Goal: Task Accomplishment & Management: Complete application form

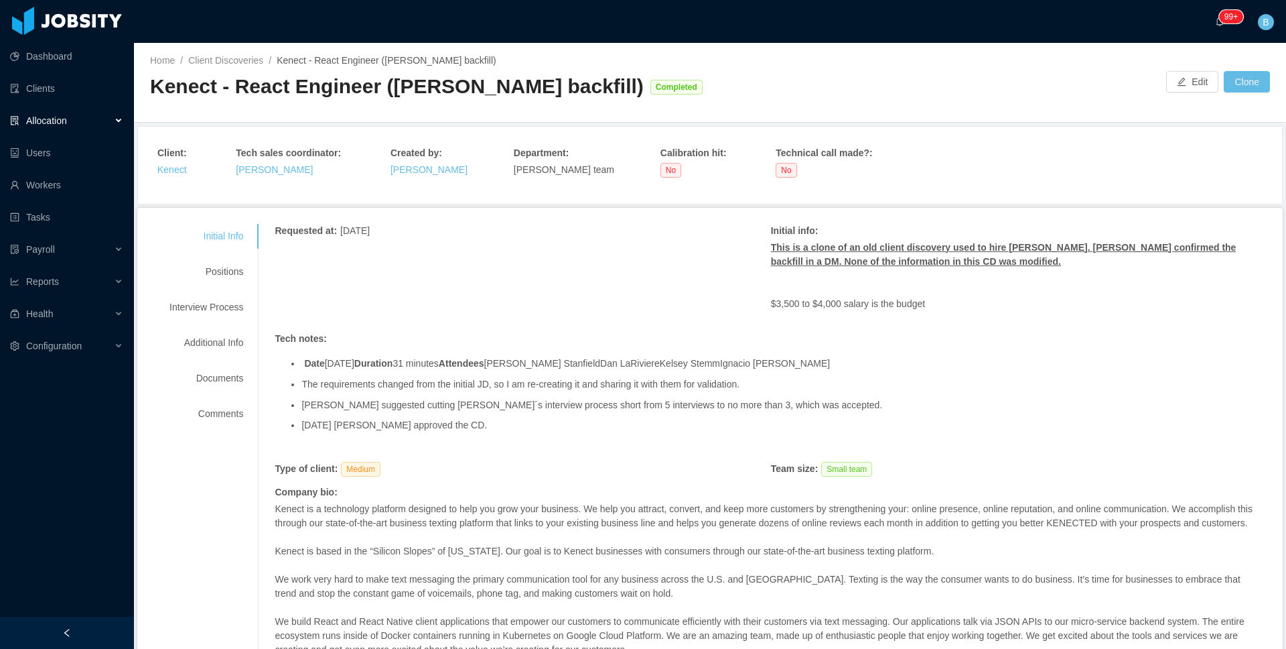
drag, startPoint x: 243, startPoint y: 120, endPoint x: 155, endPoint y: 89, distance: 93.0
click at [155, 89] on div "Kenect - React Engineer (Giancarlo Hernandez's backfill)" at bounding box center [397, 86] width 494 height 27
copy div "Kenect - React Engineer (Giancarlo Hernandez's backfill)"
click at [208, 284] on div "Positions" at bounding box center [206, 271] width 106 height 25
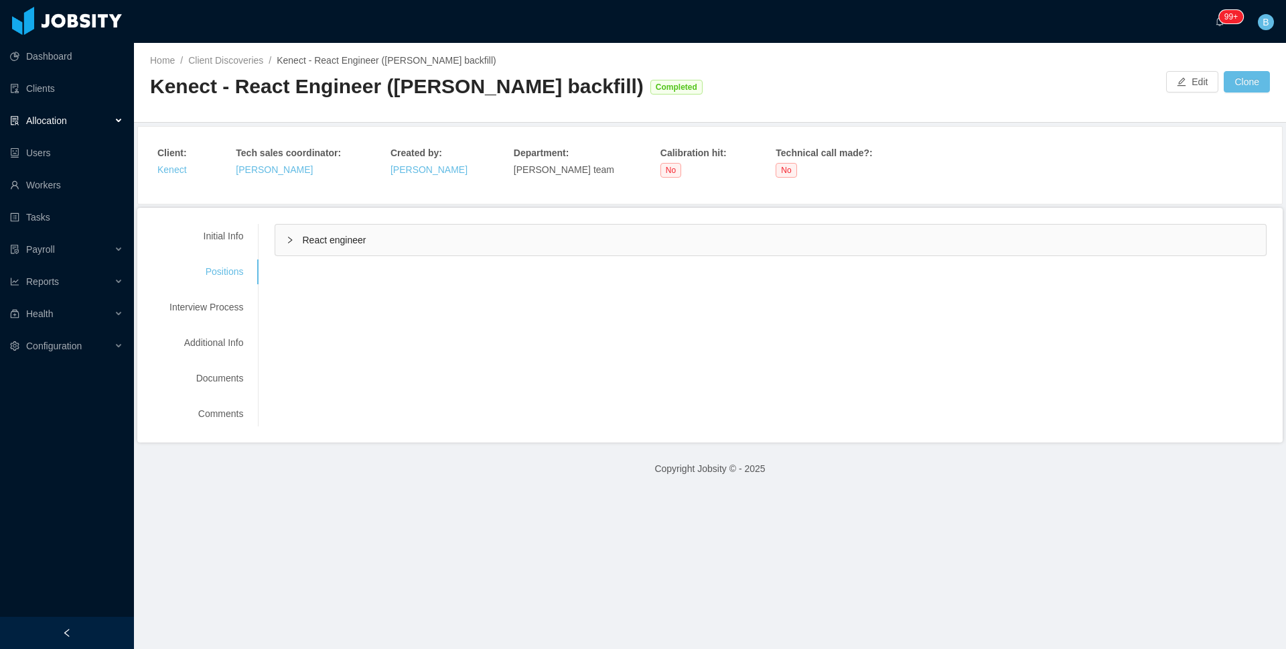
click at [385, 255] on div "React engineer" at bounding box center [770, 239] width 991 height 31
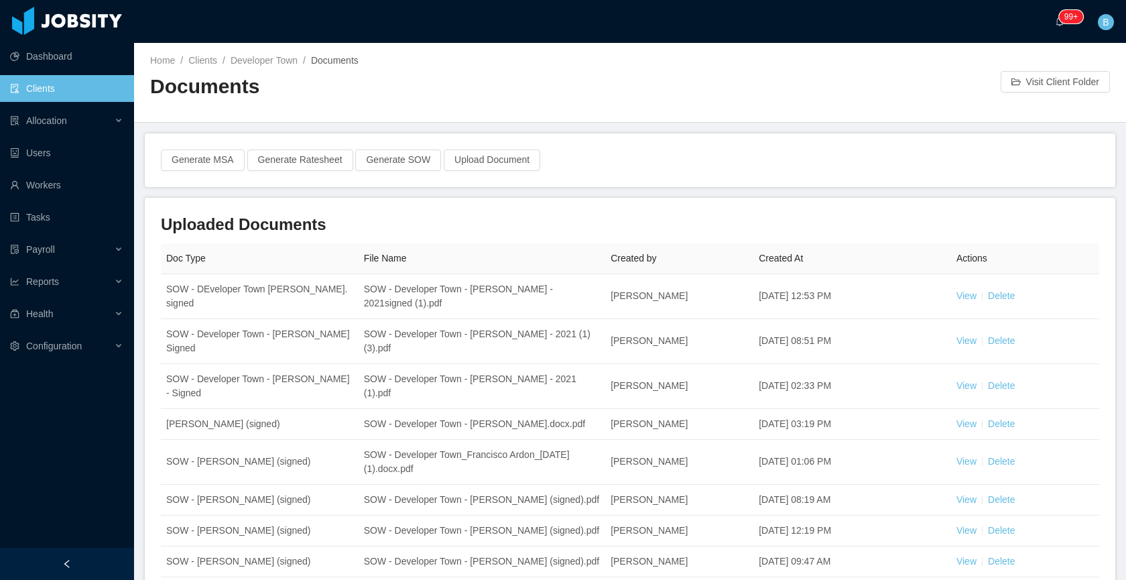
click at [80, 95] on link "Clients" at bounding box center [66, 88] width 113 height 27
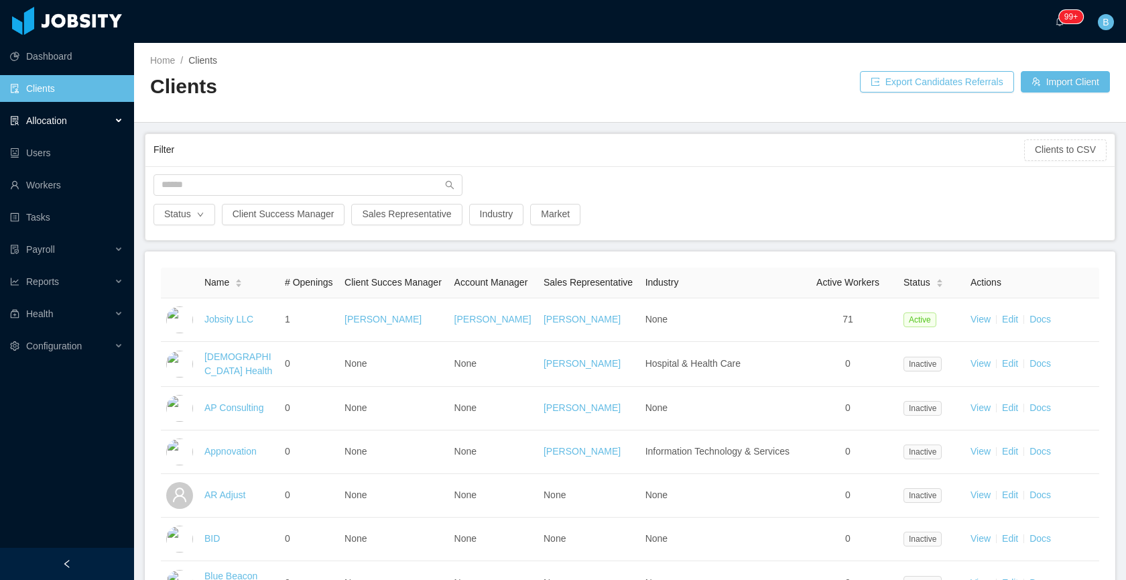
click at [62, 126] on div "Allocation" at bounding box center [67, 120] width 134 height 27
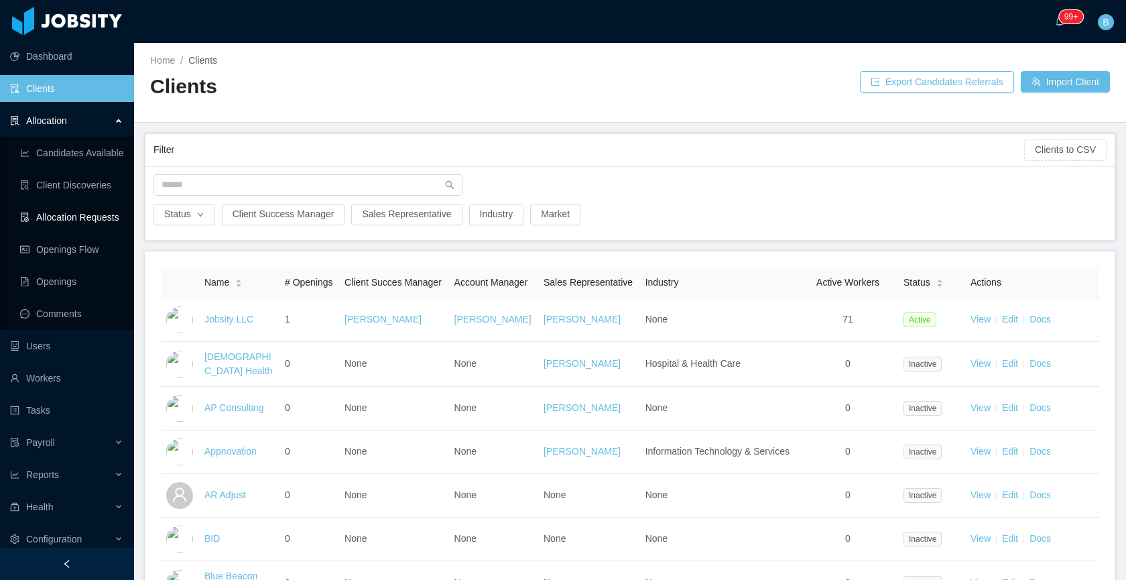
click at [70, 214] on link "Allocation Requests" at bounding box center [71, 217] width 103 height 27
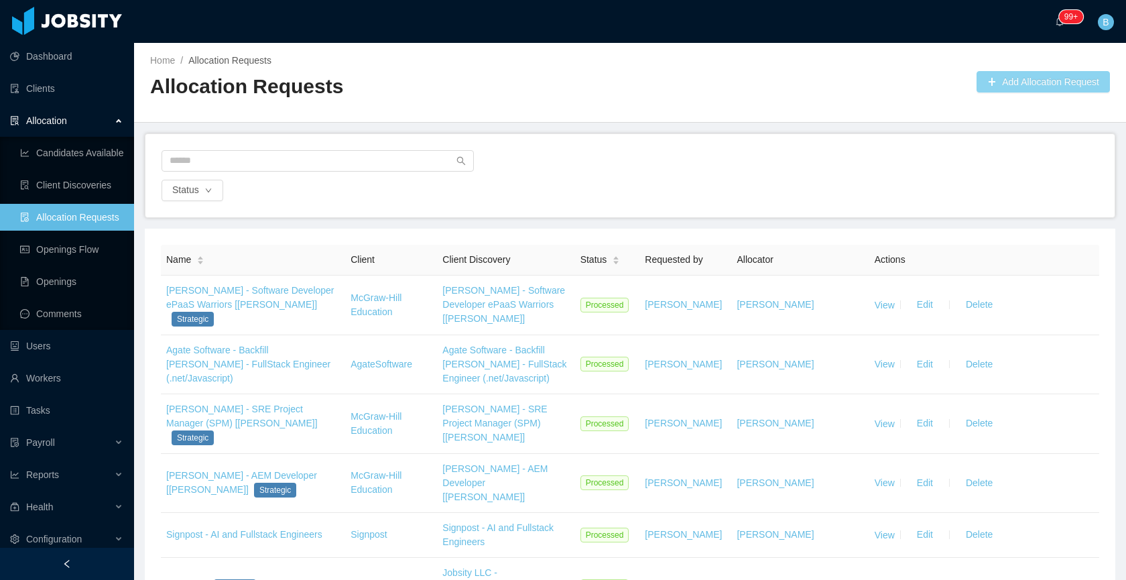
click at [1049, 82] on button "Add Allocation Request" at bounding box center [1042, 81] width 133 height 21
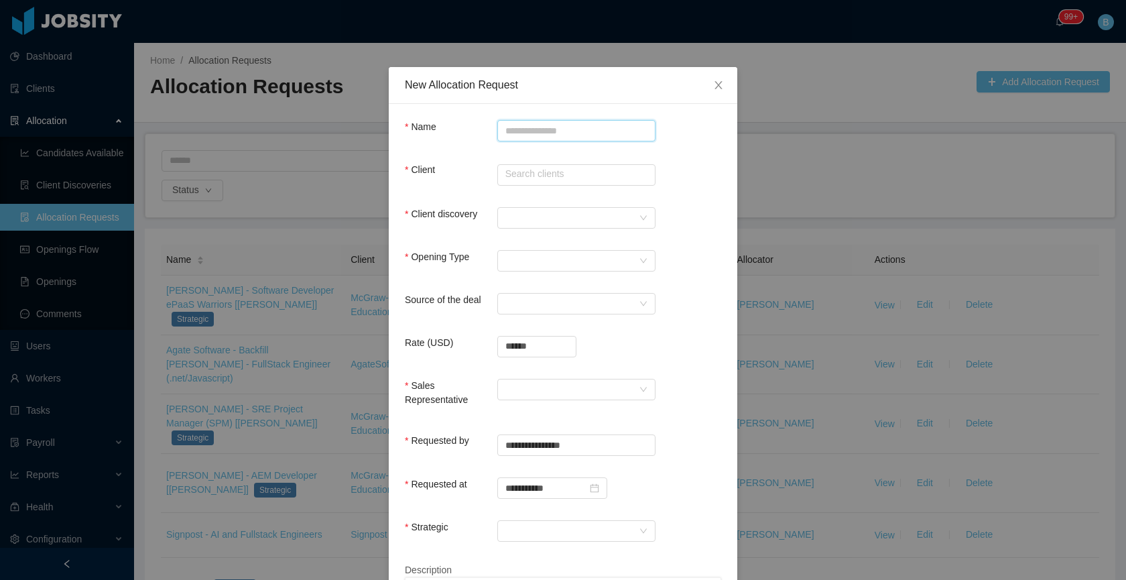
click at [557, 130] on input "Name" at bounding box center [576, 130] width 158 height 21
paste input "**********"
type input "**********"
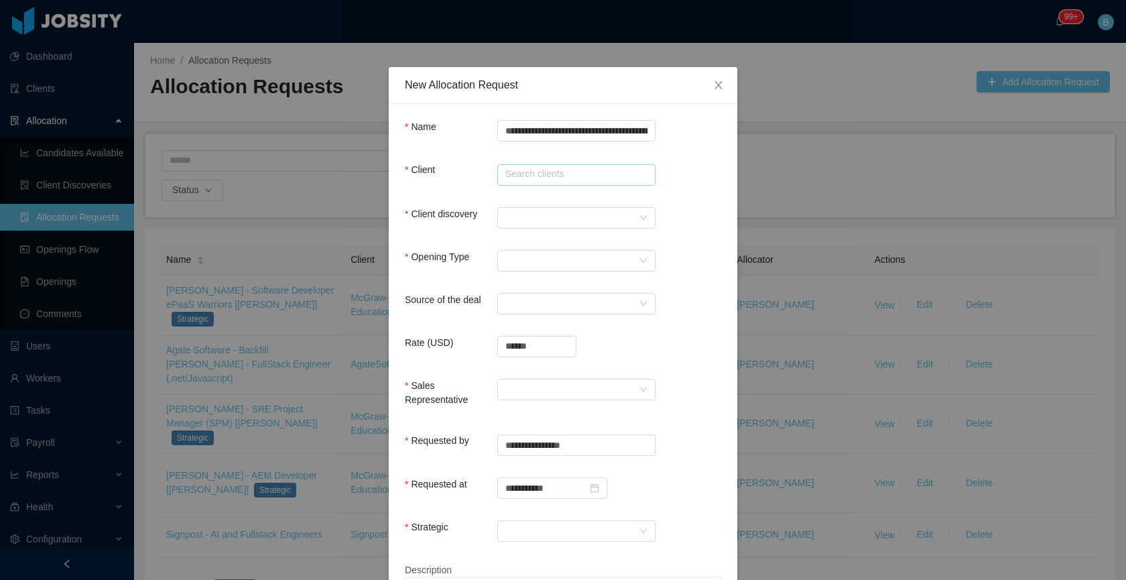
click at [547, 175] on input "text" at bounding box center [576, 174] width 158 height 21
click at [541, 198] on li "Kenect" at bounding box center [571, 200] width 158 height 21
type input "******"
click at [555, 222] on div at bounding box center [571, 218] width 133 height 20
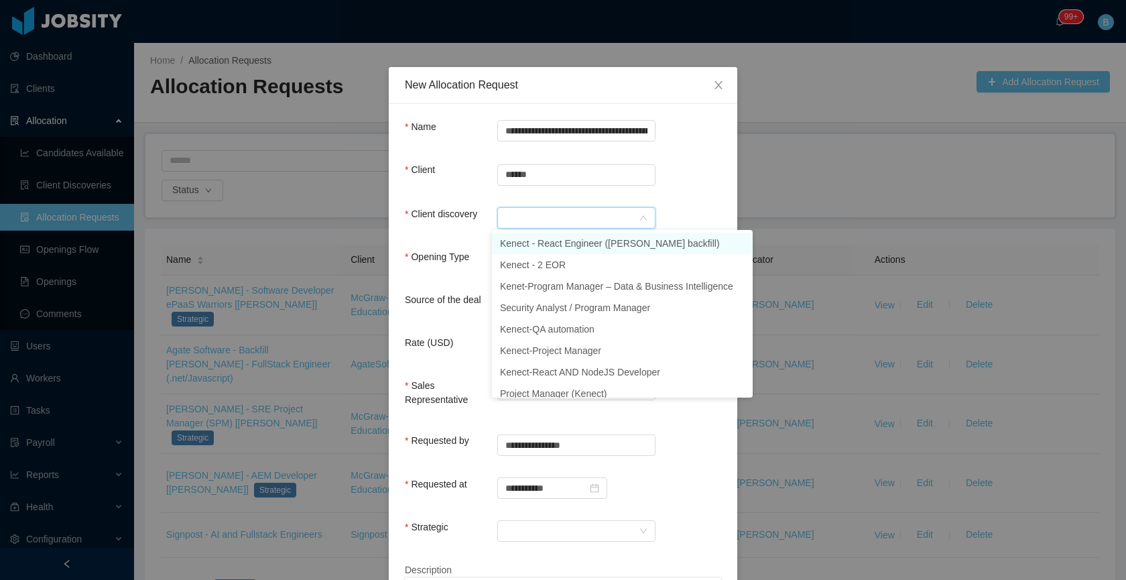
click at [568, 242] on li "Kenect - React Engineer (Giancarlo Hernandez's backfill)" at bounding box center [622, 243] width 261 height 21
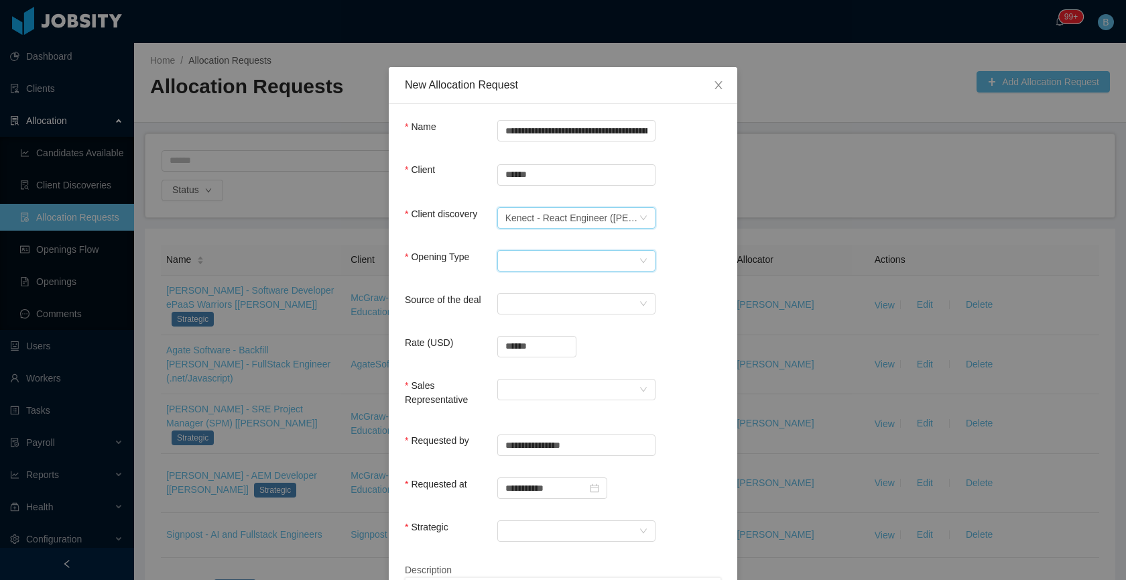
click at [510, 255] on div "Select Opening Type" at bounding box center [571, 261] width 133 height 20
click at [518, 329] on li "Backfill" at bounding box center [571, 328] width 158 height 21
click at [525, 296] on div "Search workers..." at bounding box center [571, 303] width 133 height 20
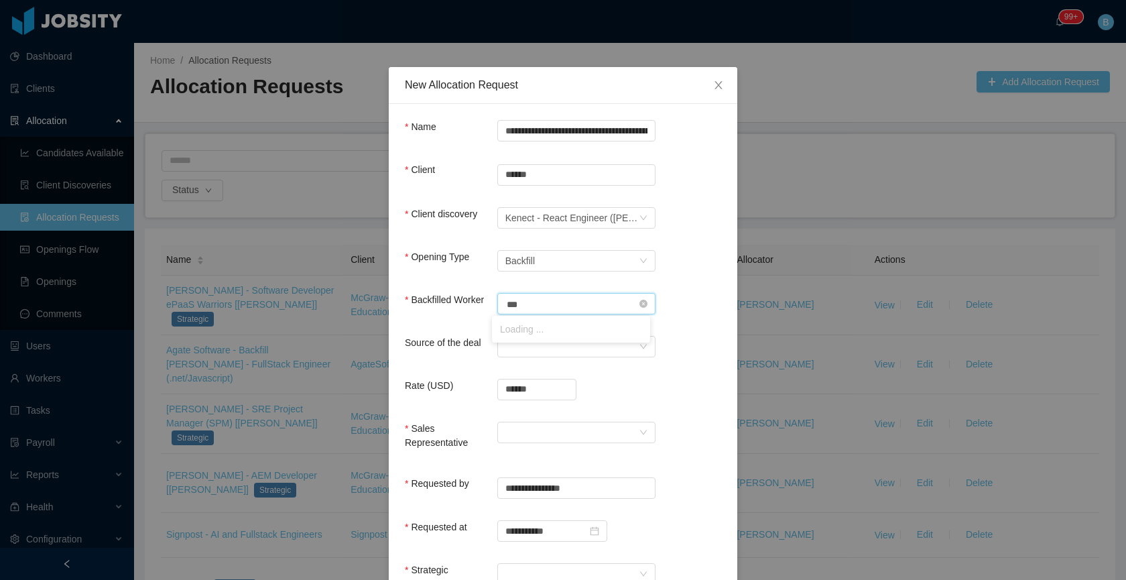
type input "****"
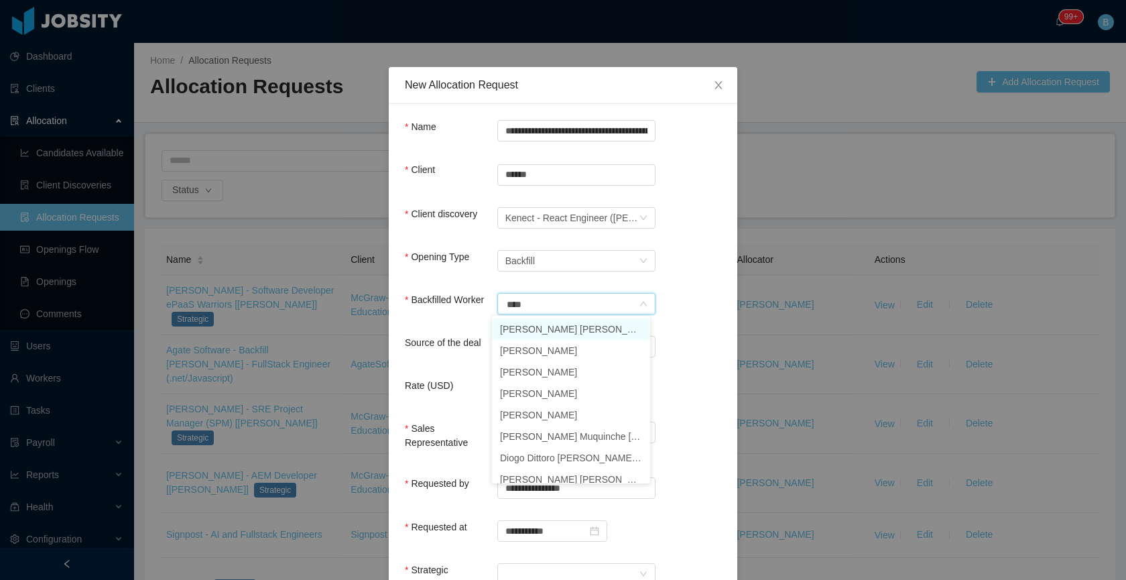
click at [537, 326] on li "Giancarlo David Hernández Brea" at bounding box center [571, 328] width 158 height 21
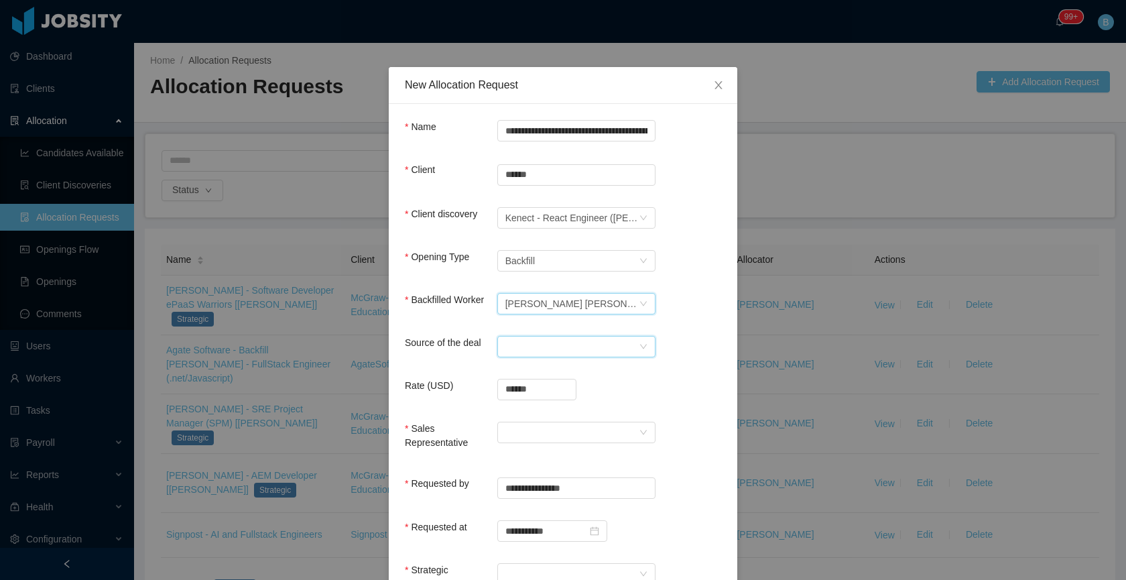
click at [549, 350] on div "Select a Source" at bounding box center [571, 346] width 133 height 20
click at [563, 370] on li "CSM" at bounding box center [571, 371] width 158 height 21
click at [540, 389] on input "******" at bounding box center [537, 389] width 78 height 20
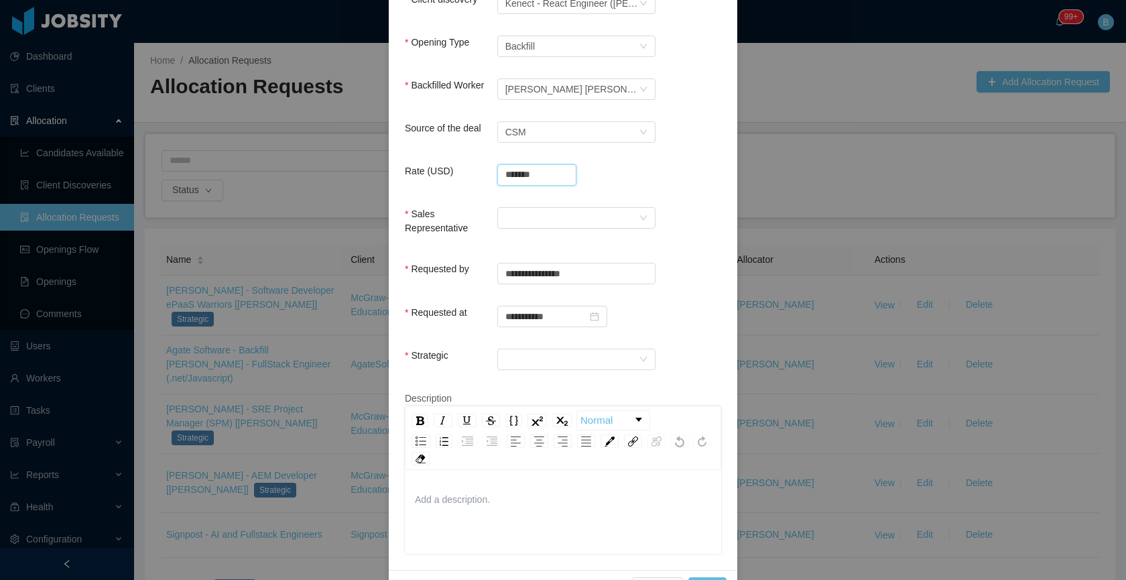
scroll to position [216, 0]
type input "**********"
click at [559, 218] on div at bounding box center [571, 216] width 133 height 20
click at [546, 239] on li "Laura Cardona" at bounding box center [571, 241] width 158 height 21
click at [530, 360] on div at bounding box center [571, 358] width 133 height 20
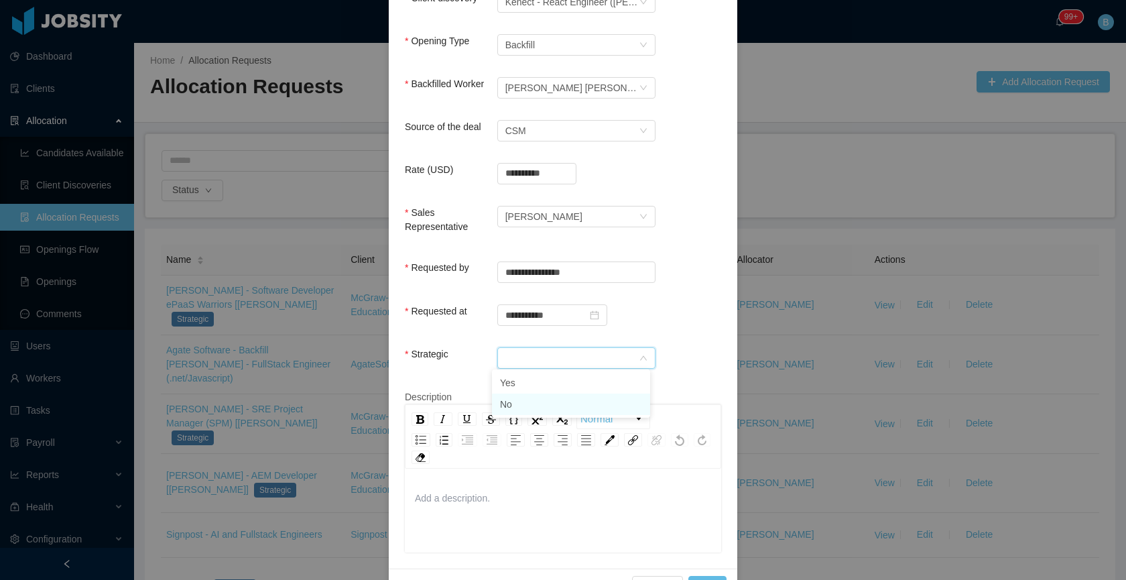
click at [511, 400] on li "No" at bounding box center [571, 403] width 158 height 21
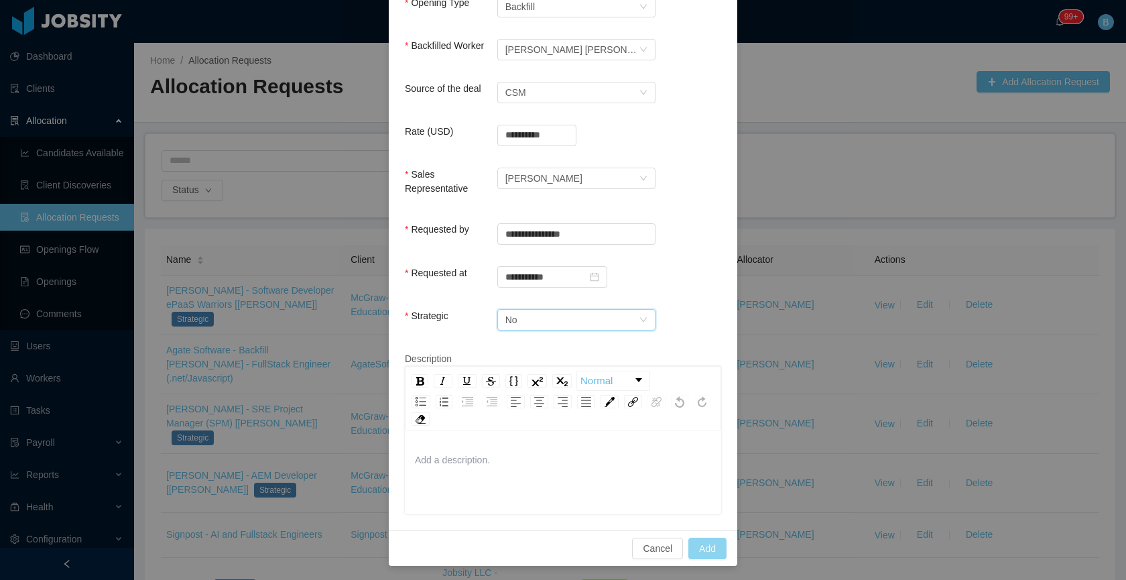
click at [696, 548] on button "Add" at bounding box center [707, 547] width 38 height 21
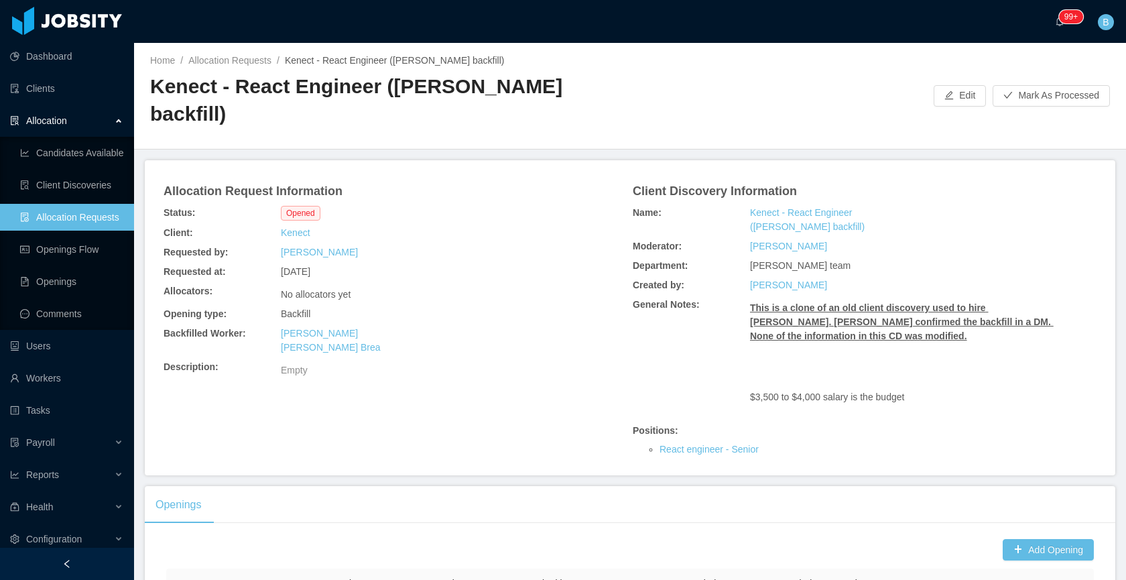
drag, startPoint x: 767, startPoint y: 64, endPoint x: 769, endPoint y: 29, distance: 35.5
click at [767, 64] on div "Home / Allocation Requests / Kenect - React Engineer (Giancarlo Hernandez's bac…" at bounding box center [630, 96] width 992 height 107
